Goal: Information Seeking & Learning: Check status

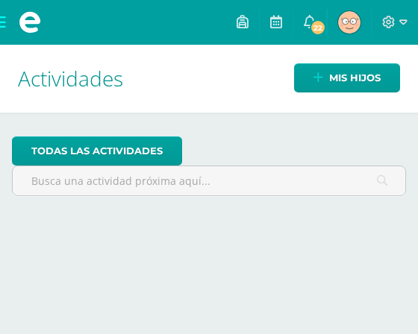
click at [345, 20] on img at bounding box center [349, 22] width 22 height 22
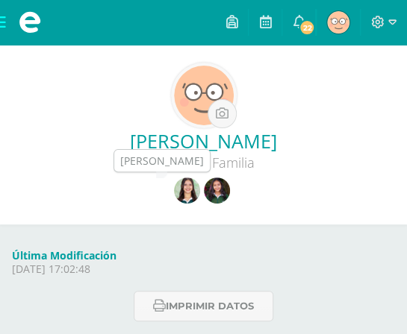
click at [187, 189] on img at bounding box center [187, 191] width 26 height 26
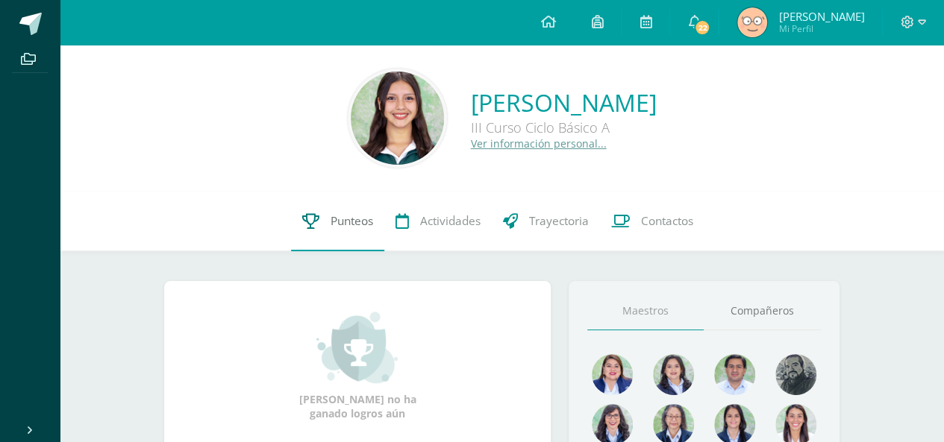
click at [353, 230] on link "Punteos" at bounding box center [337, 222] width 93 height 60
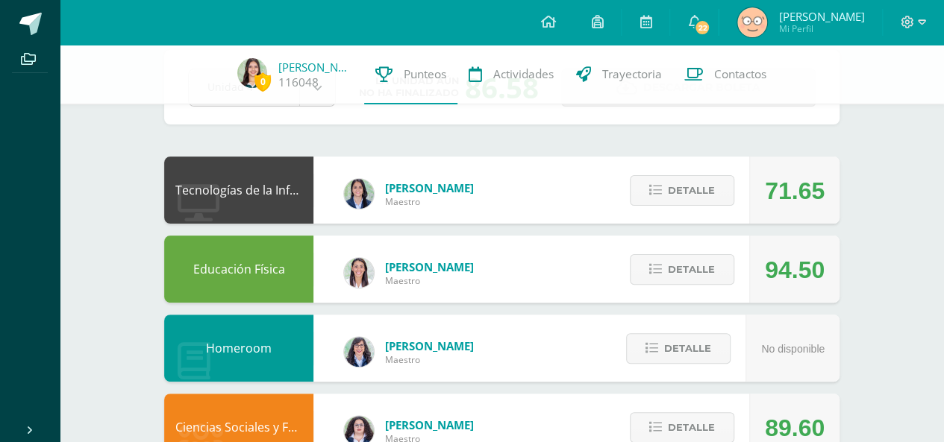
scroll to position [79, 0]
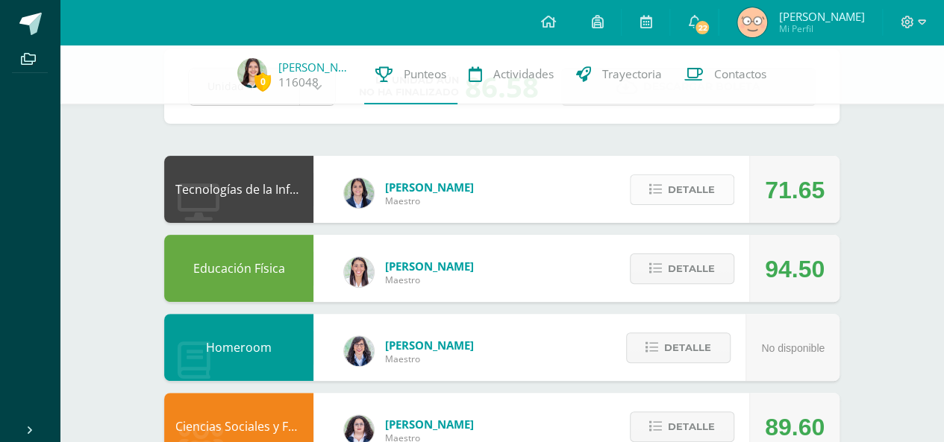
click at [696, 181] on span "Detalle" at bounding box center [691, 190] width 47 height 28
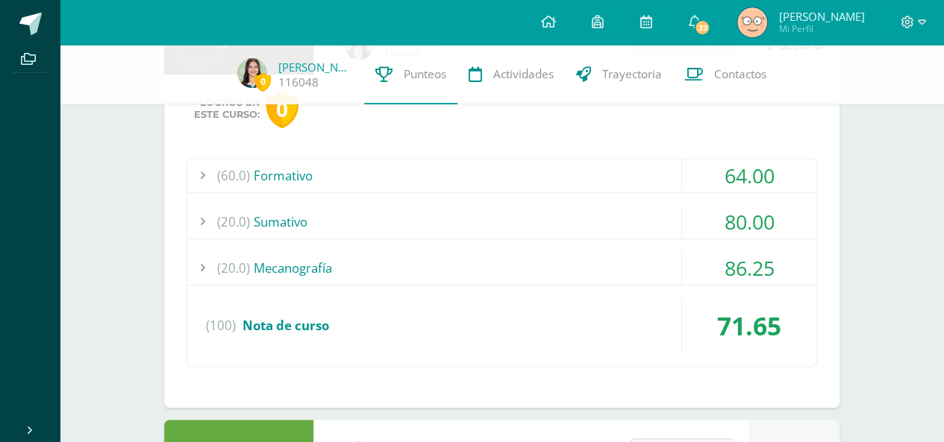
scroll to position [228, 0]
click at [648, 181] on div "(60.0) Formativo" at bounding box center [501, 175] width 629 height 34
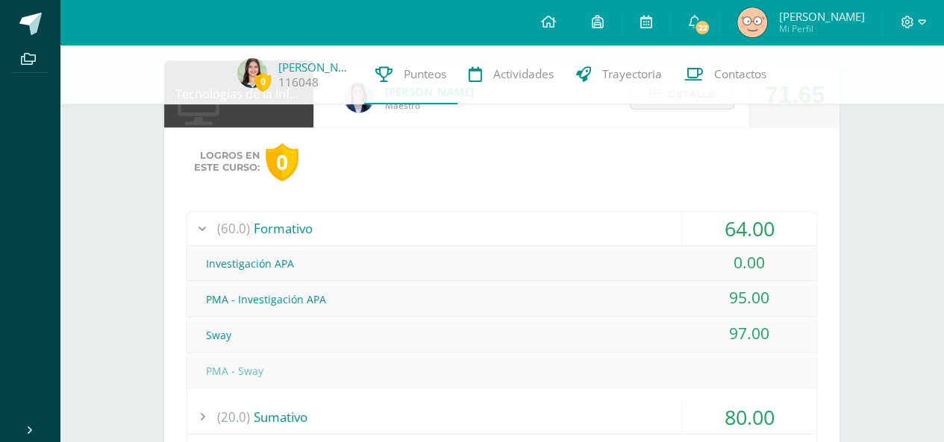
scroll to position [0, 0]
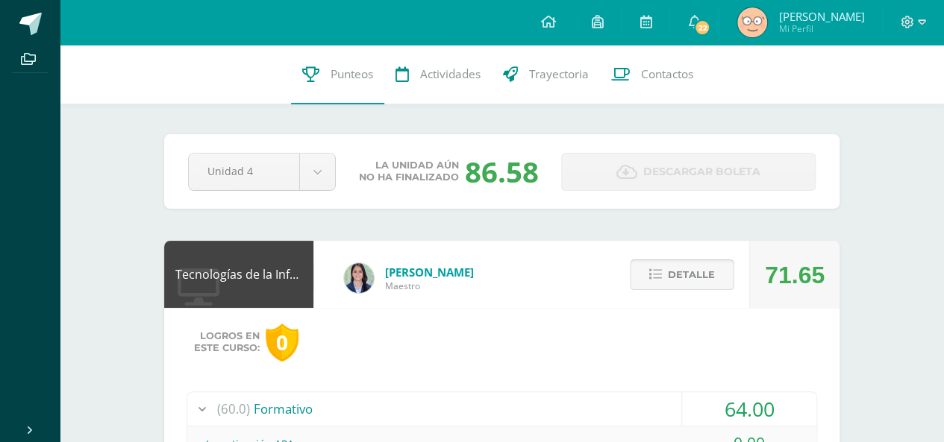
click at [710, 277] on span "Detalle" at bounding box center [691, 275] width 47 height 28
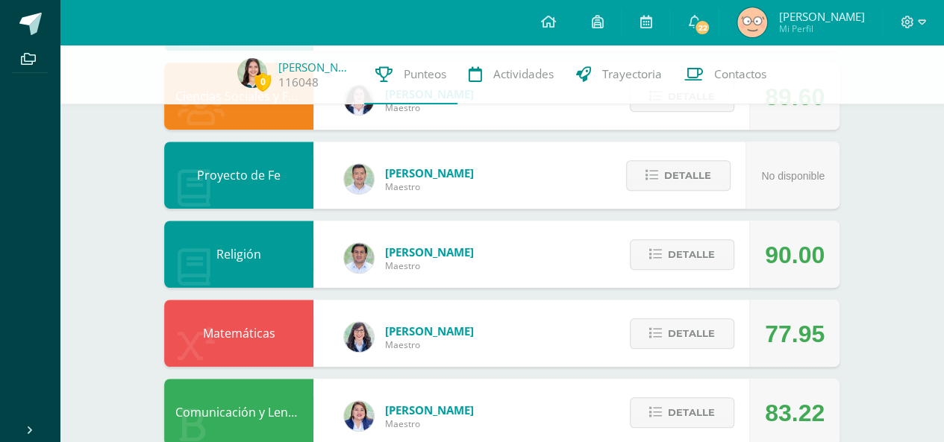
scroll to position [413, 0]
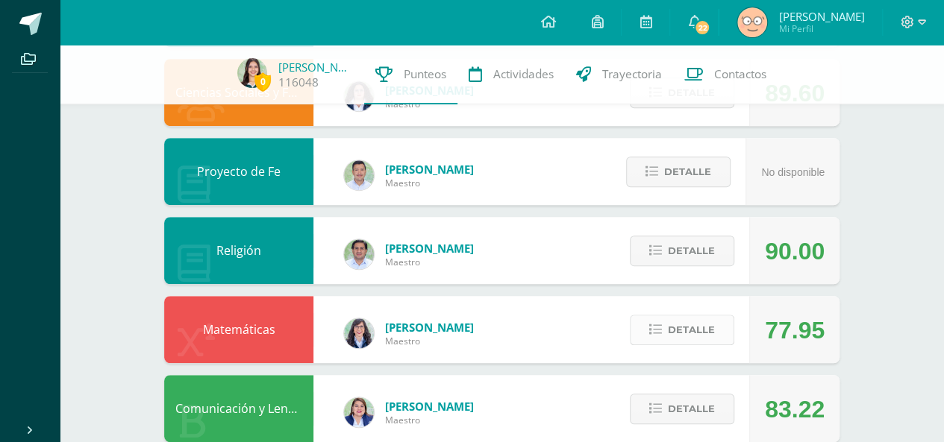
click at [642, 322] on button "Detalle" at bounding box center [682, 330] width 104 height 31
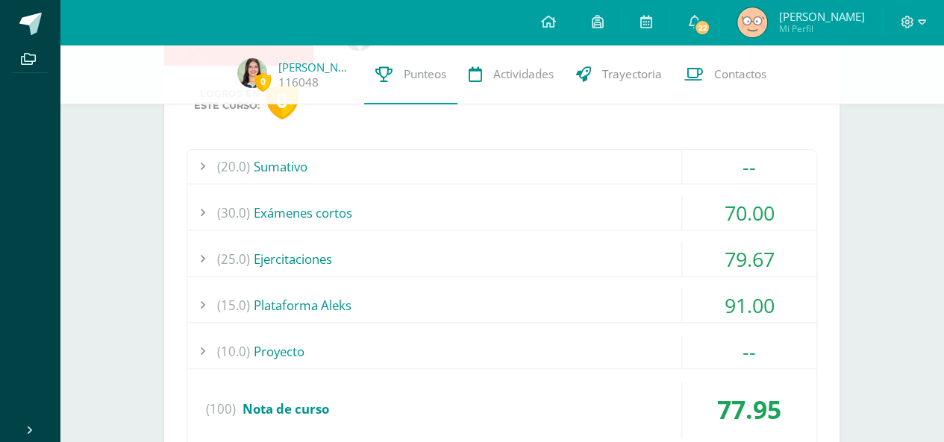
scroll to position [730, 0]
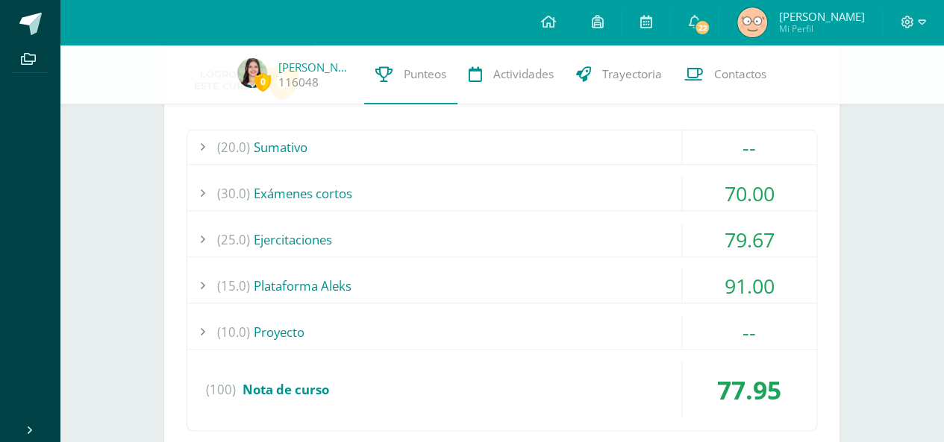
click at [561, 189] on div "(30.0) Exámenes cortos" at bounding box center [501, 194] width 629 height 34
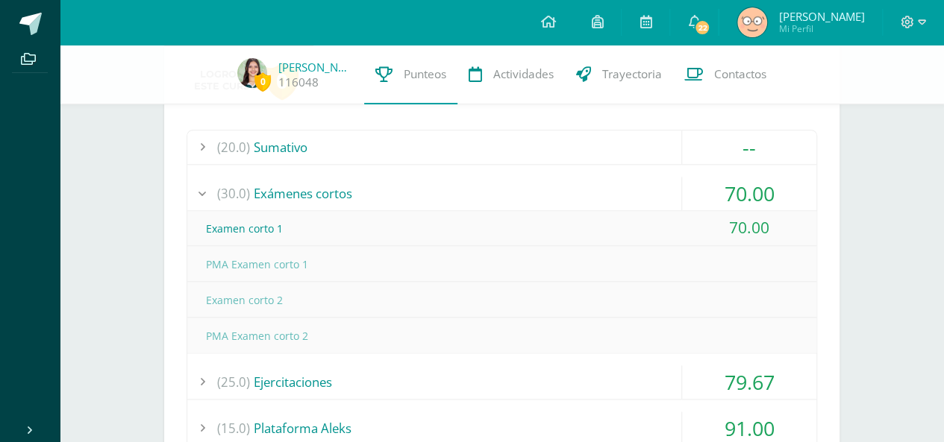
click at [561, 189] on div "(30.0) Exámenes cortos" at bounding box center [501, 194] width 629 height 34
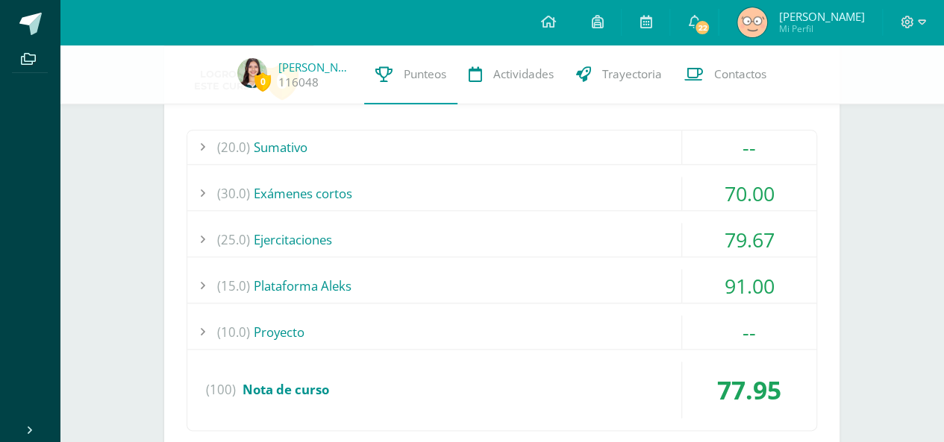
click at [558, 238] on div "(25.0) Ejercitaciones" at bounding box center [501, 240] width 629 height 34
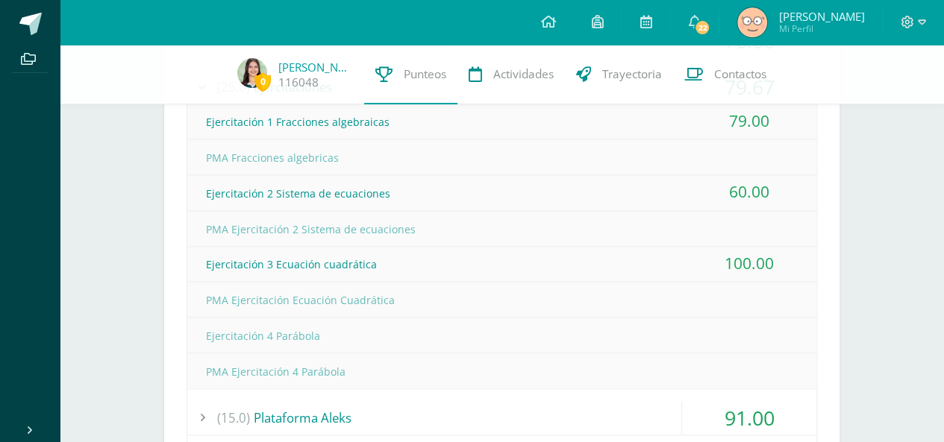
scroll to position [884, 0]
click at [418, 186] on div "Ejercitación 2 Sistema de ecuaciones" at bounding box center [501, 193] width 629 height 34
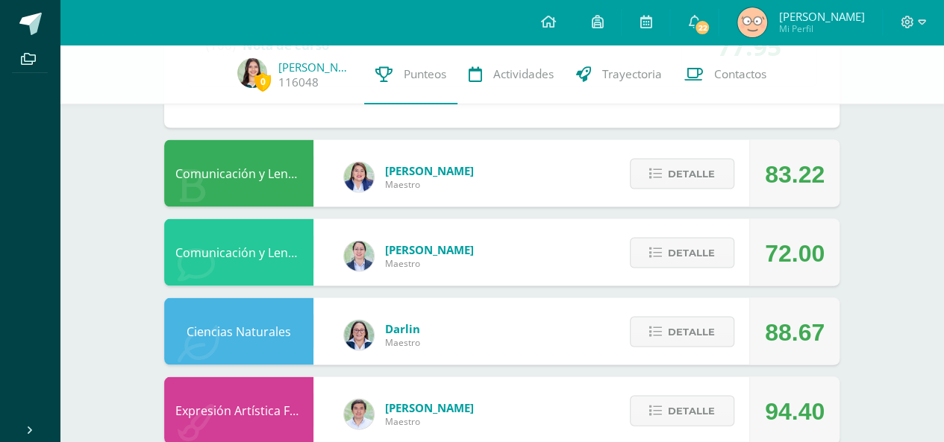
scroll to position [1361, 0]
click at [668, 239] on button "Detalle" at bounding box center [682, 252] width 104 height 31
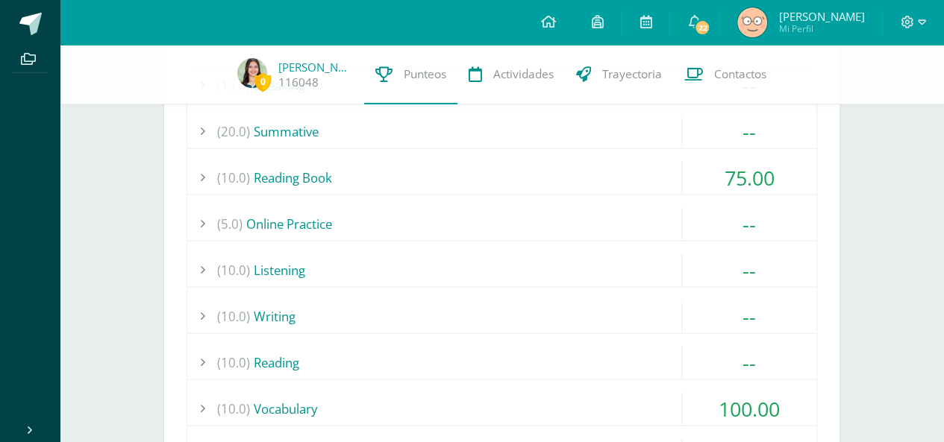
scroll to position [1665, 0]
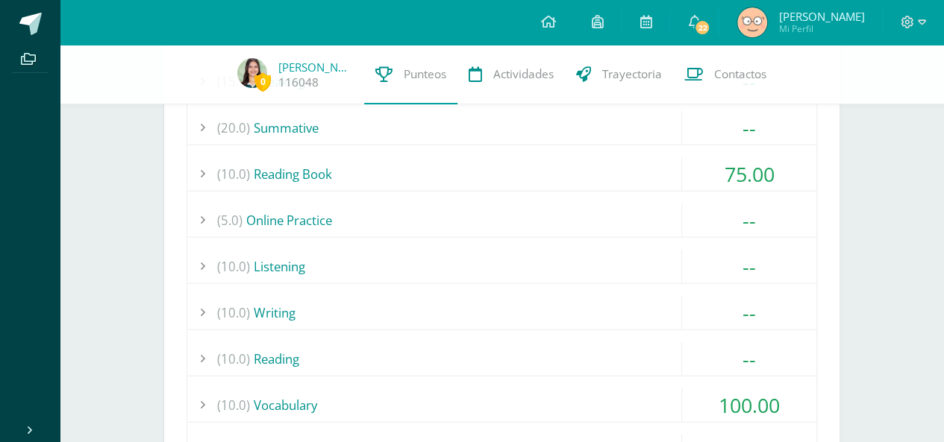
click at [649, 198] on div "(15.0) Speaking -- What if...? (100)" at bounding box center [502, 307] width 630 height 486
click at [649, 204] on div "(5.0) Online Practice" at bounding box center [501, 221] width 629 height 34
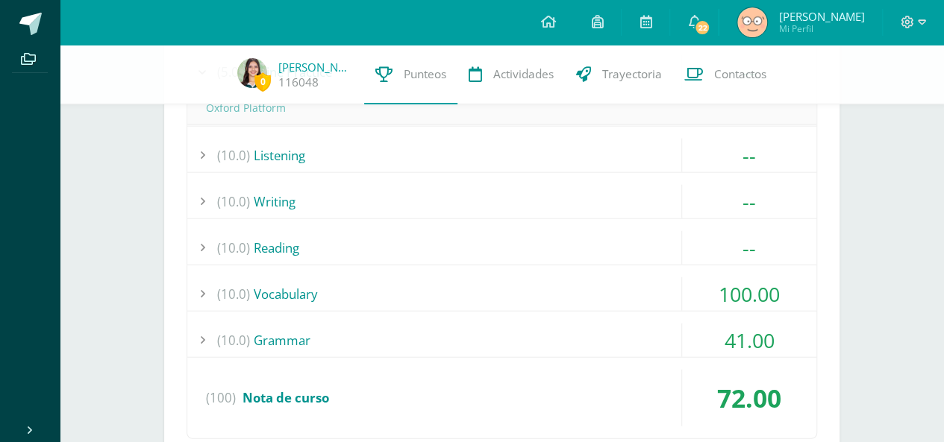
scroll to position [1386, 0]
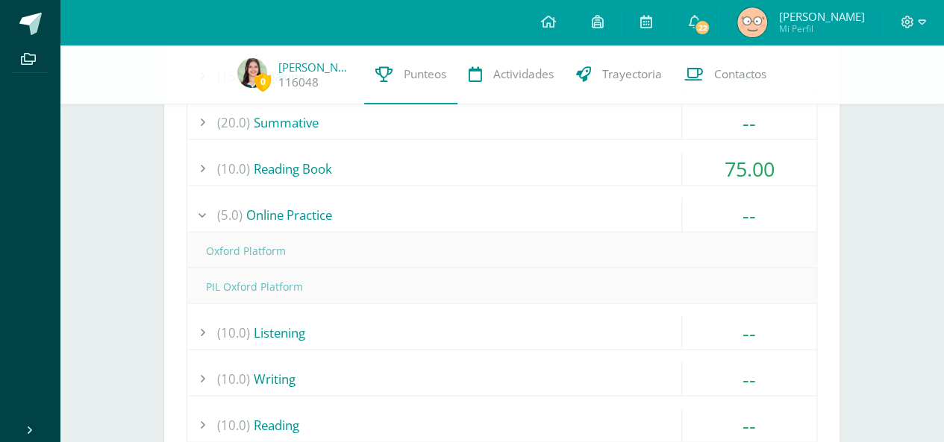
click at [546, 208] on div "(5.0) Online Practice" at bounding box center [501, 215] width 629 height 34
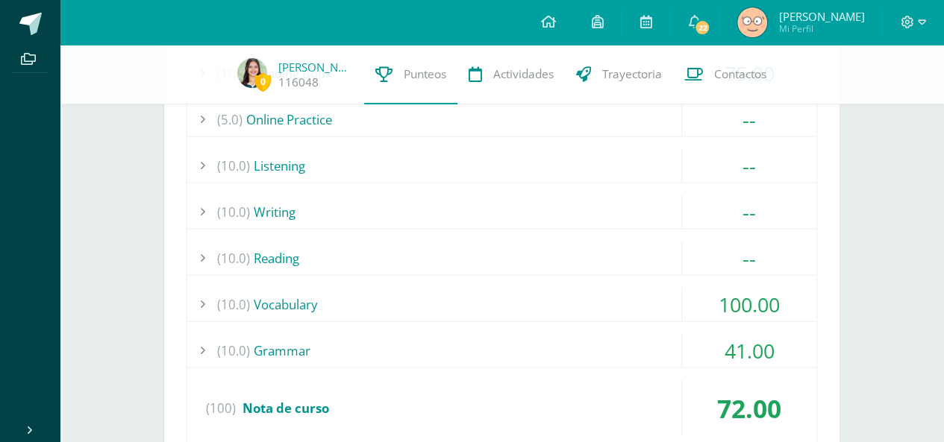
scroll to position [1487, 0]
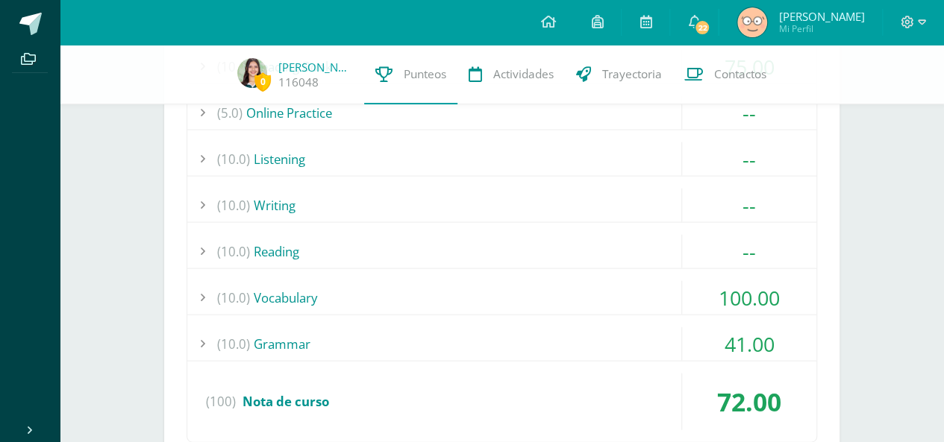
click at [497, 328] on div "(10.0) Grammar" at bounding box center [501, 345] width 629 height 34
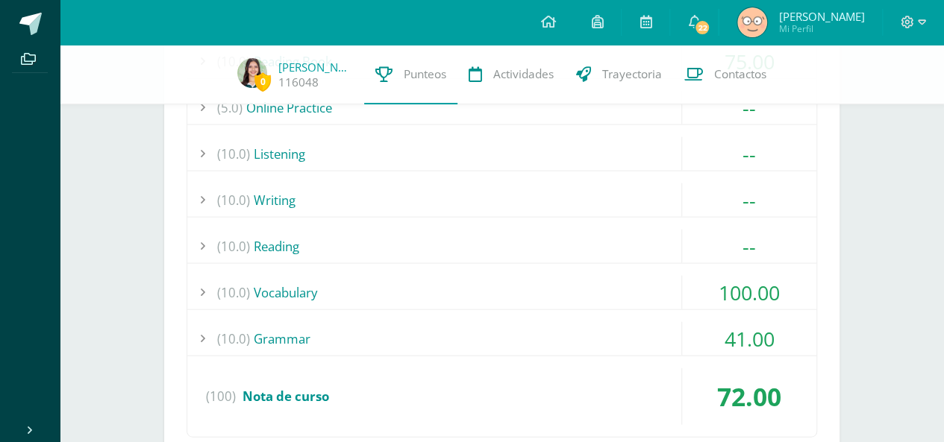
click at [497, 324] on div "(10.0) Grammar" at bounding box center [501, 339] width 629 height 34
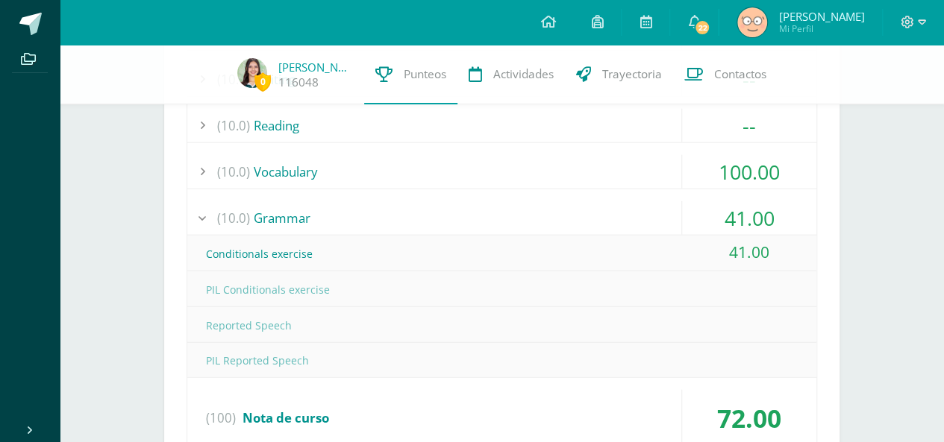
scroll to position [1620, 0]
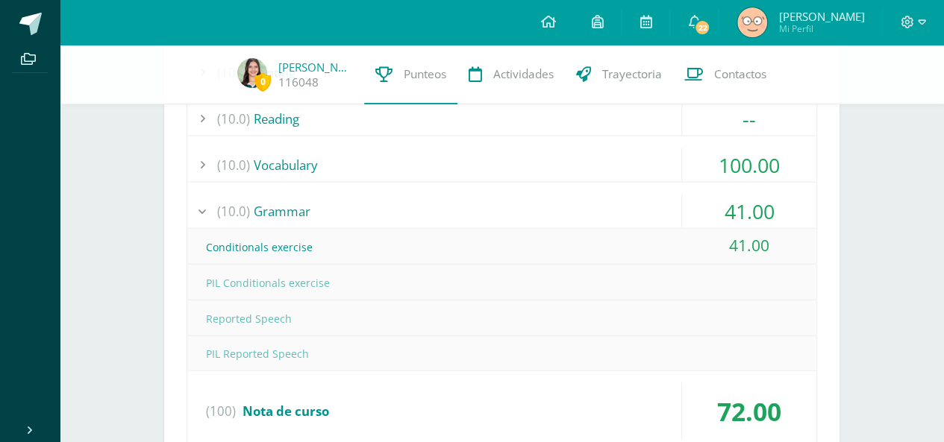
click at [489, 207] on div "(10.0) Grammar" at bounding box center [501, 212] width 629 height 34
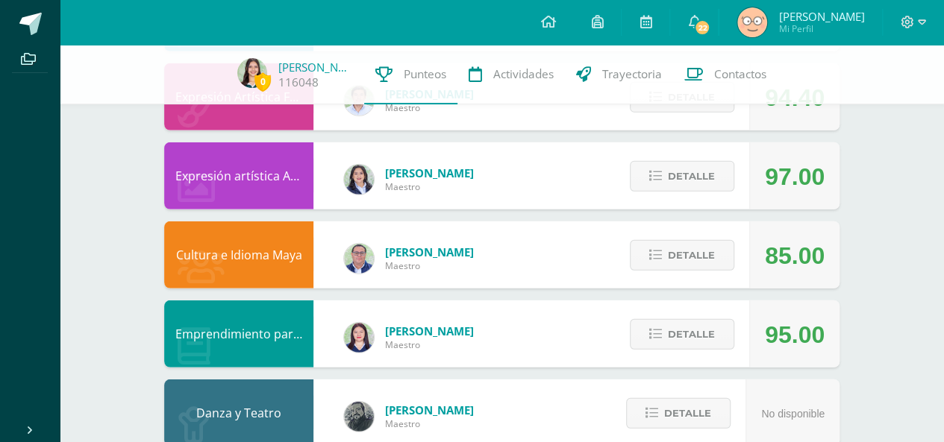
scroll to position [2028, 0]
